Goal: Book appointment/travel/reservation

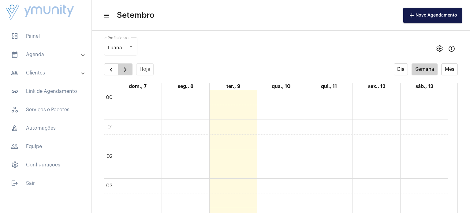
scroll to position [500, 0]
click at [126, 70] on span "button" at bounding box center [125, 69] width 7 height 7
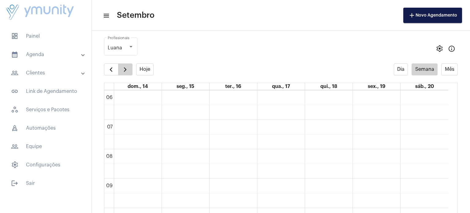
click at [126, 70] on span "button" at bounding box center [125, 69] width 7 height 7
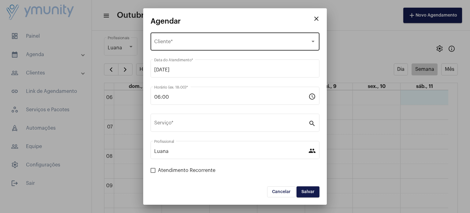
click at [183, 41] on span "Selecione o Cliente" at bounding box center [232, 43] width 156 height 6
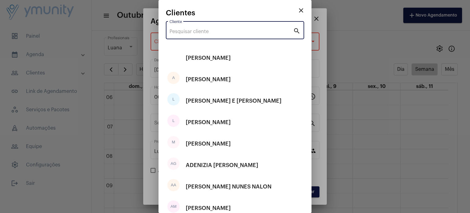
click at [190, 32] on input "Cliente" at bounding box center [232, 32] width 124 height 6
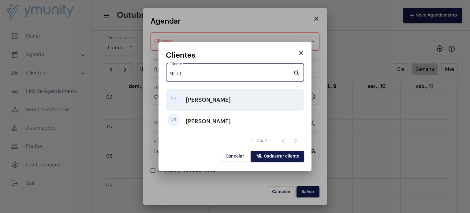
type input "NILO"
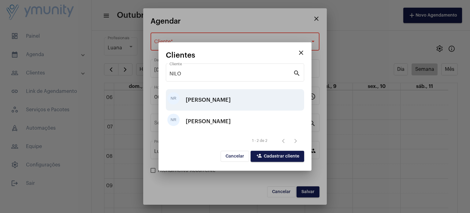
click at [227, 95] on div "[PERSON_NAME]" at bounding box center [208, 100] width 45 height 18
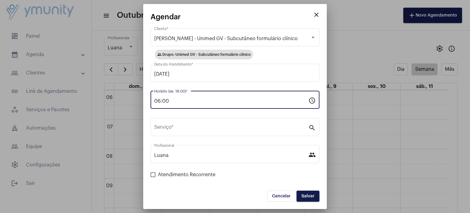
click at [188, 101] on input "06:00" at bounding box center [231, 101] width 154 height 6
type input "0"
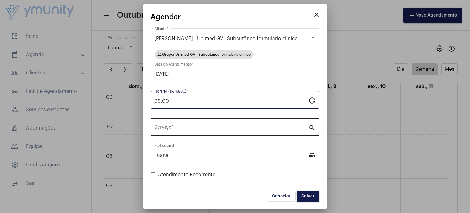
type input "09:00"
click at [171, 126] on input "Serviço *" at bounding box center [231, 129] width 154 height 6
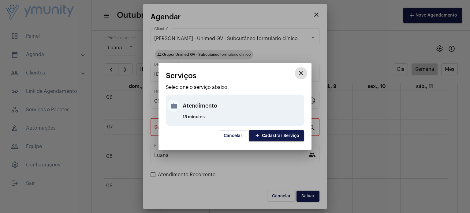
click at [203, 110] on div "Atendimento" at bounding box center [243, 105] width 120 height 18
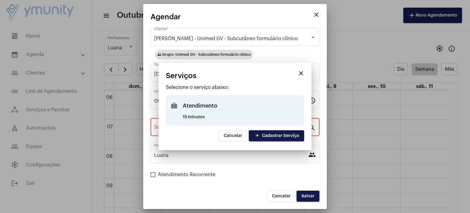
type input "Atendimento"
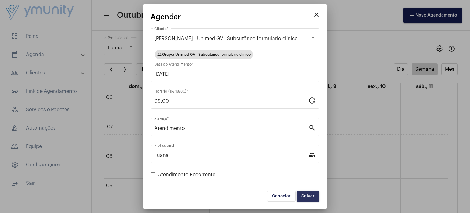
click at [307, 190] on button "Salvar" at bounding box center [308, 195] width 23 height 11
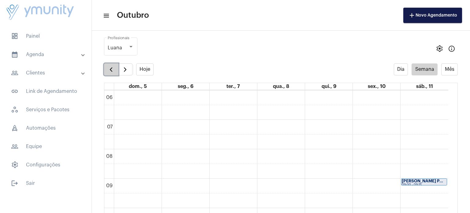
click at [114, 71] on span "button" at bounding box center [110, 69] width 7 height 7
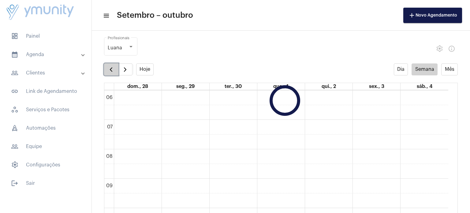
click at [114, 71] on span "button" at bounding box center [110, 69] width 7 height 7
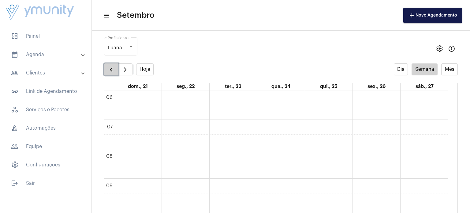
click at [114, 71] on span "button" at bounding box center [110, 69] width 7 height 7
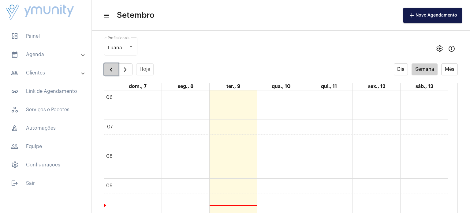
click at [114, 71] on span "button" at bounding box center [110, 69] width 7 height 7
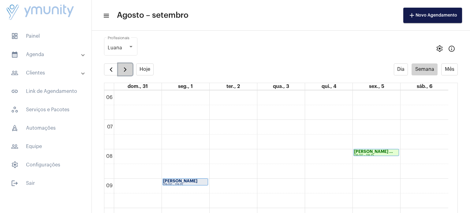
click at [130, 65] on button "button" at bounding box center [125, 69] width 14 height 12
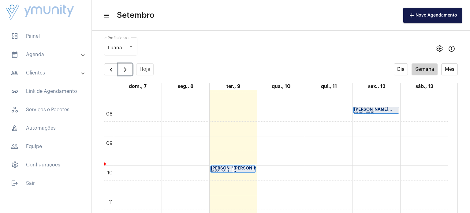
scroll to position [220, 0]
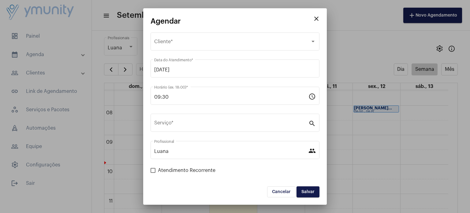
click at [315, 17] on mat-icon "close" at bounding box center [316, 18] width 7 height 7
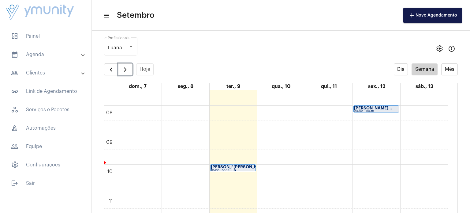
click at [227, 166] on strong "[PERSON_NAME] ..." at bounding box center [230, 167] width 39 height 4
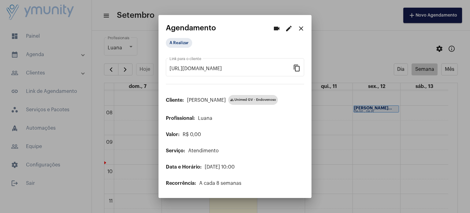
click at [300, 25] on mat-icon "close" at bounding box center [301, 28] width 7 height 7
